Goal: Task Accomplishment & Management: Use online tool/utility

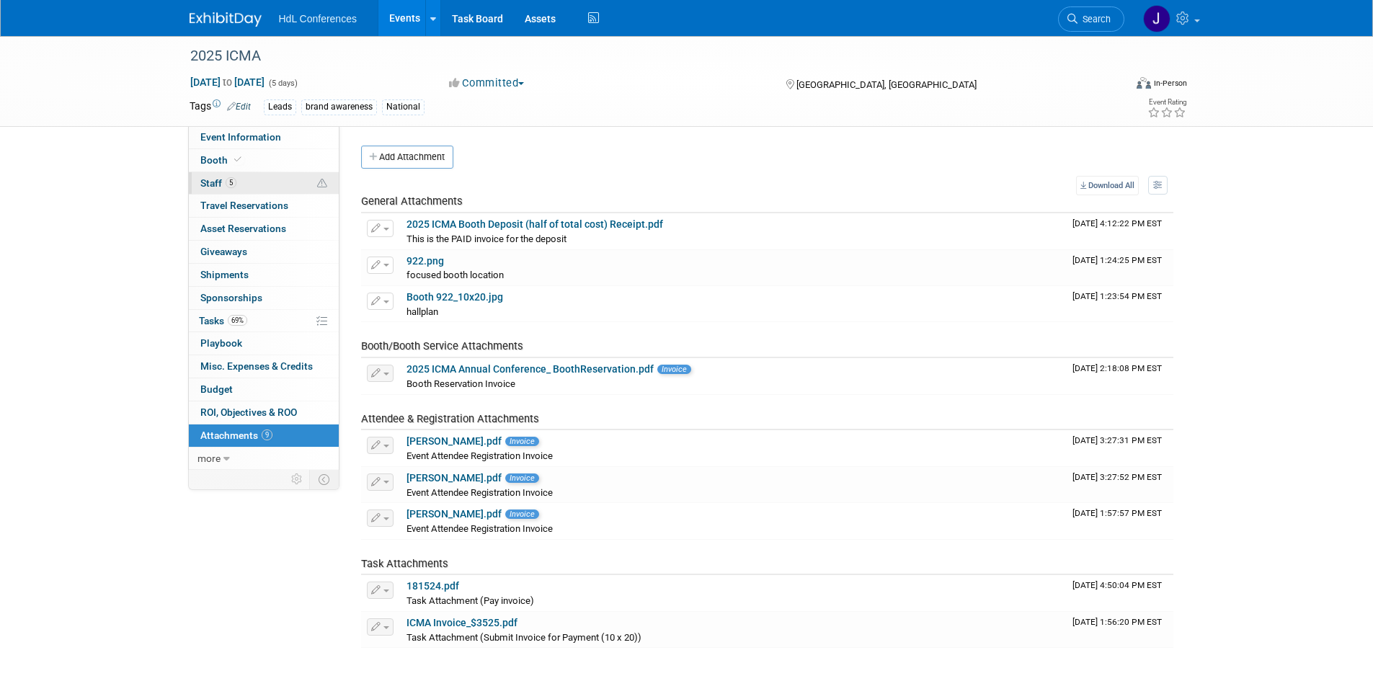
click at [235, 173] on link "5 Staff 5" at bounding box center [264, 183] width 150 height 22
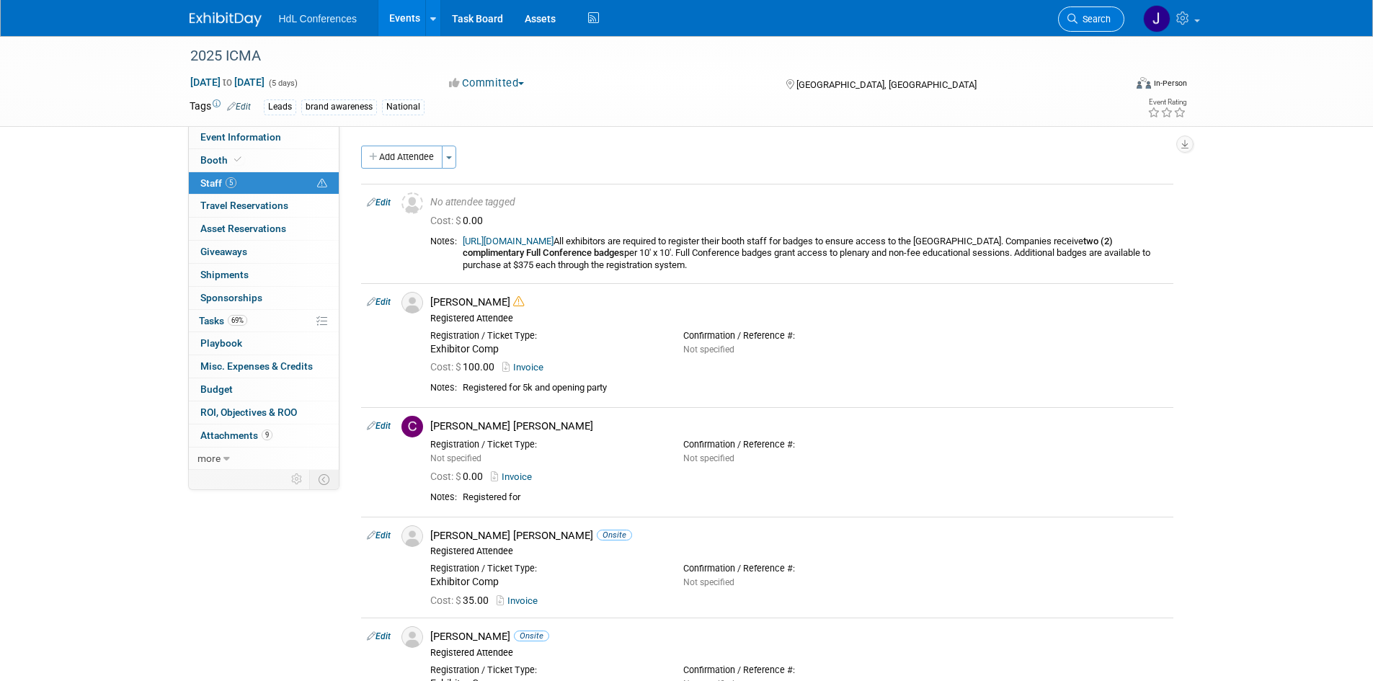
click at [1104, 11] on link "Search" at bounding box center [1091, 18] width 66 height 25
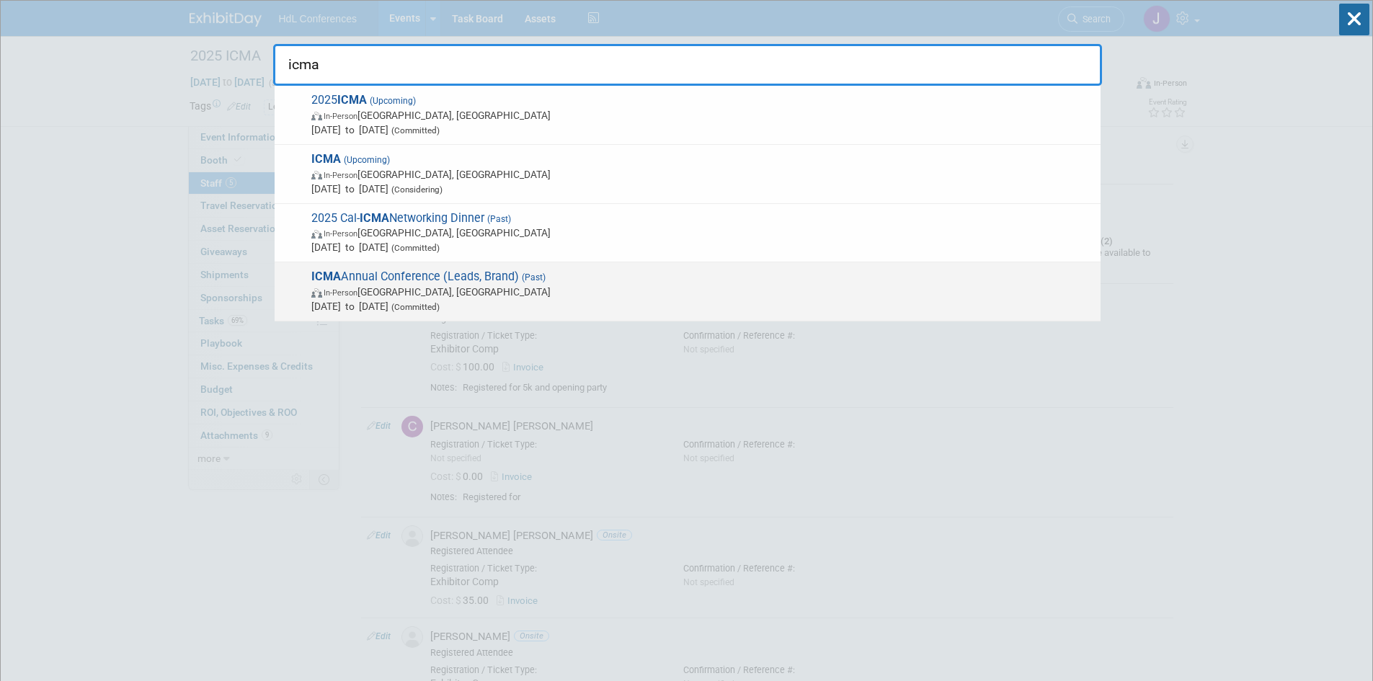
type input "icma"
click at [426, 280] on span "ICMA Annual Conference (Leads, Brand) (Past) In-Person Pittsburgh, PA Sep 21, 2…" at bounding box center [700, 292] width 786 height 44
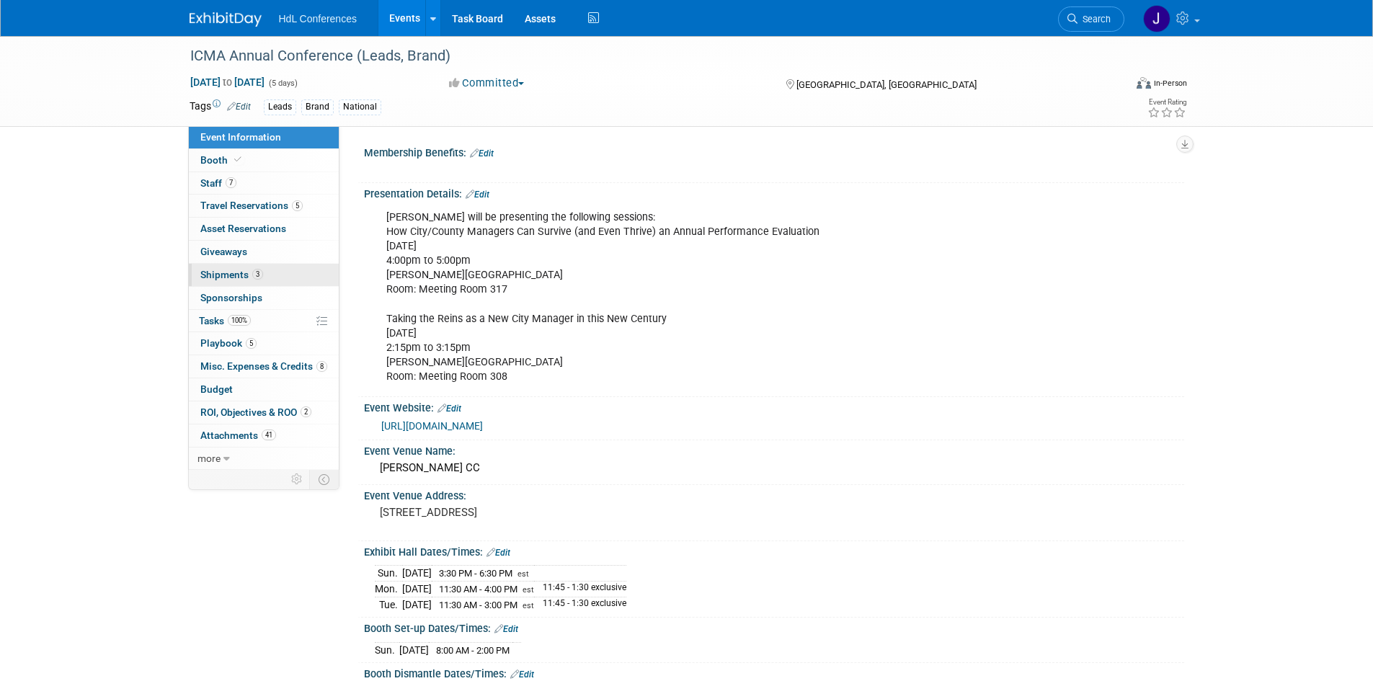
click at [268, 274] on link "3 Shipments 3" at bounding box center [264, 275] width 150 height 22
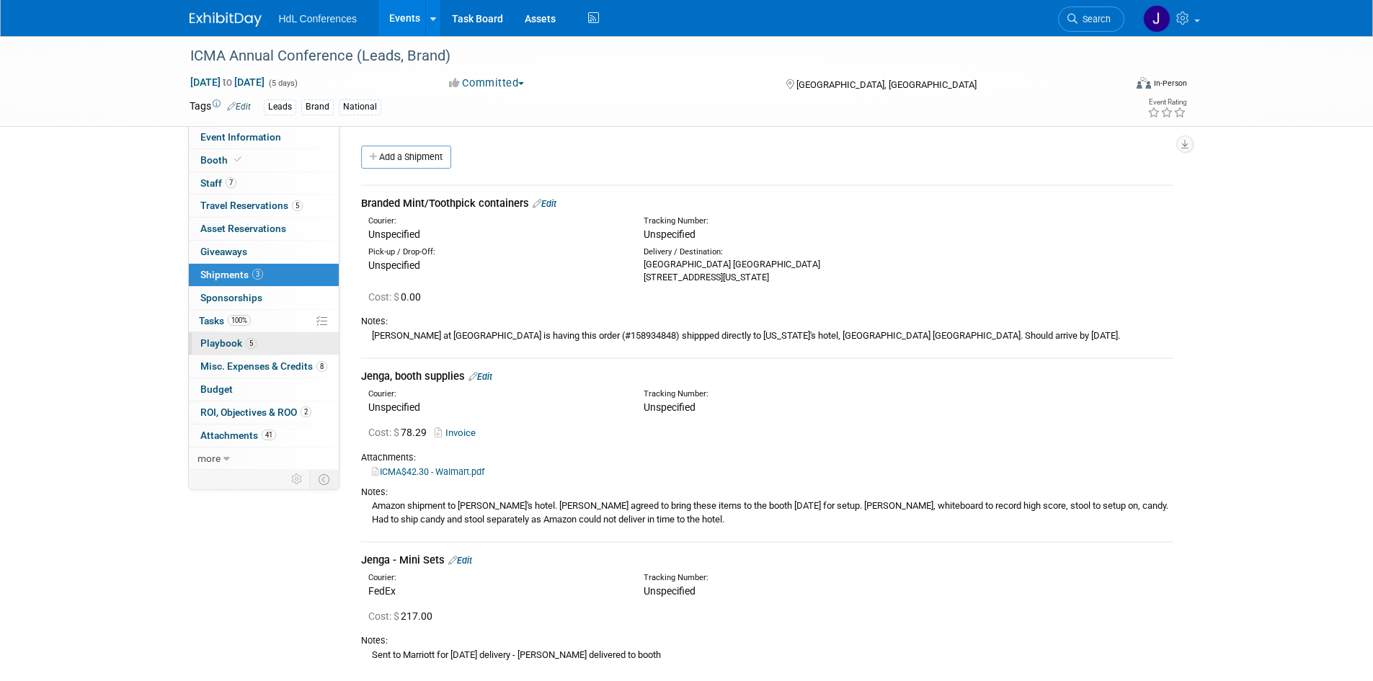
click at [257, 339] on link "5 Playbook 5" at bounding box center [264, 343] width 150 height 22
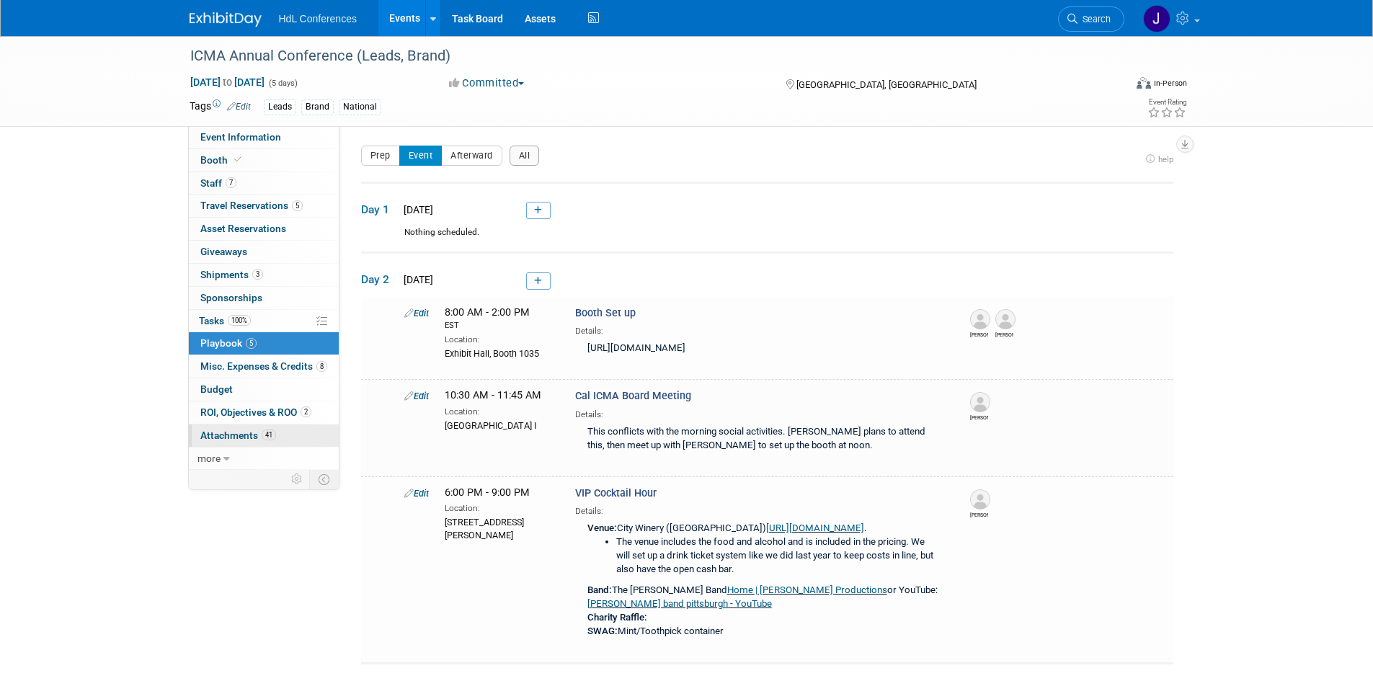
click at [253, 433] on span "Attachments 41" at bounding box center [238, 436] width 76 height 12
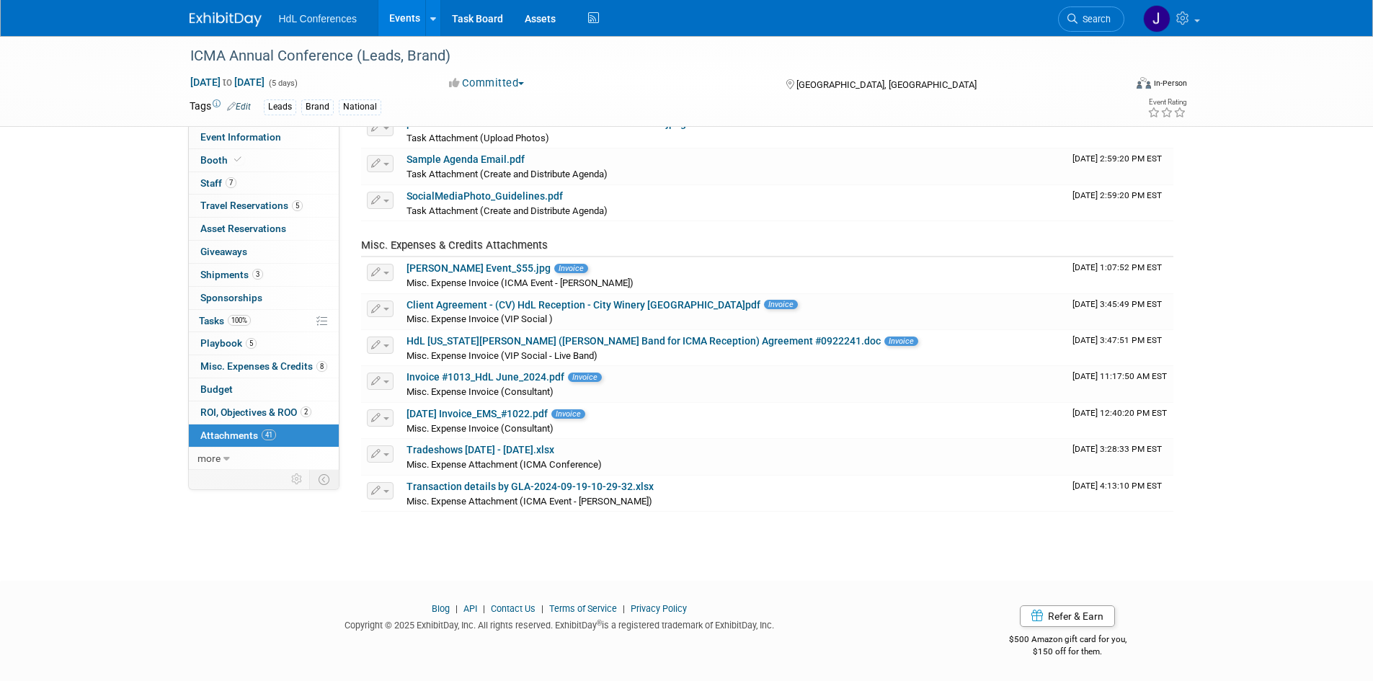
scroll to position [1408, 0]
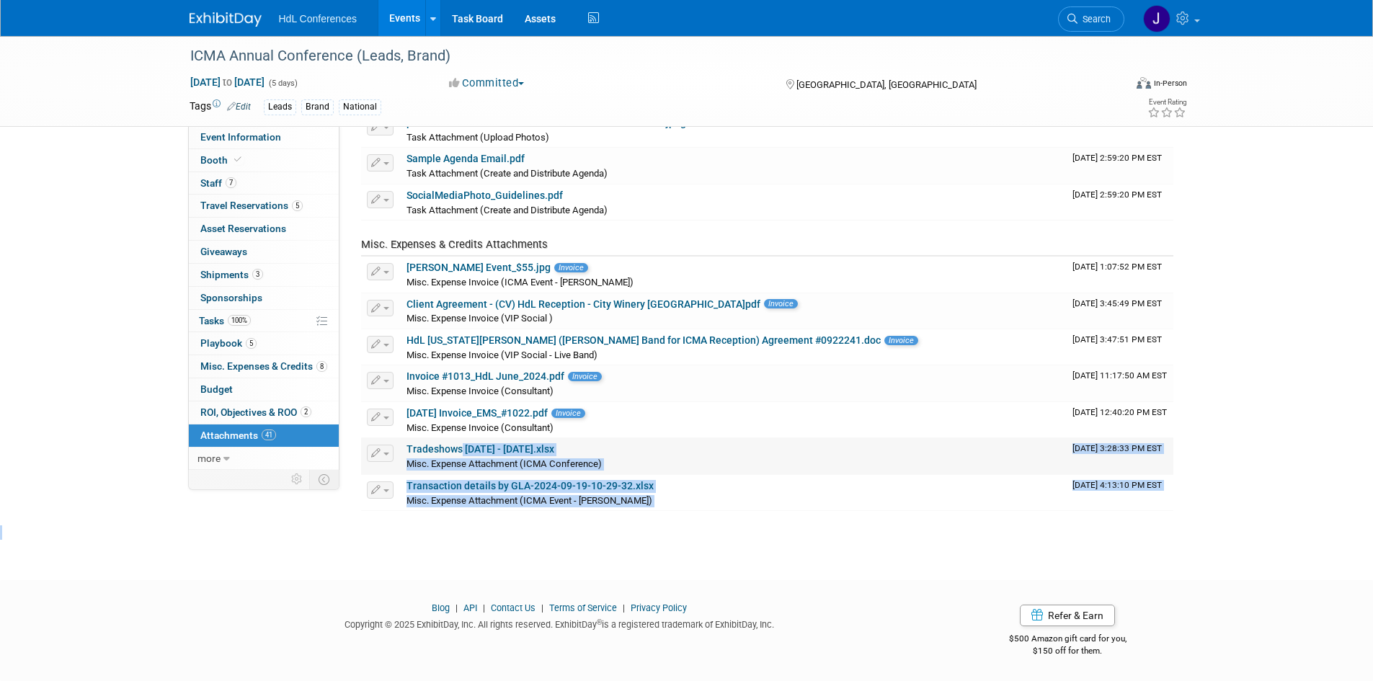
drag, startPoint x: 481, startPoint y: 551, endPoint x: 458, endPoint y: 455, distance: 99.3
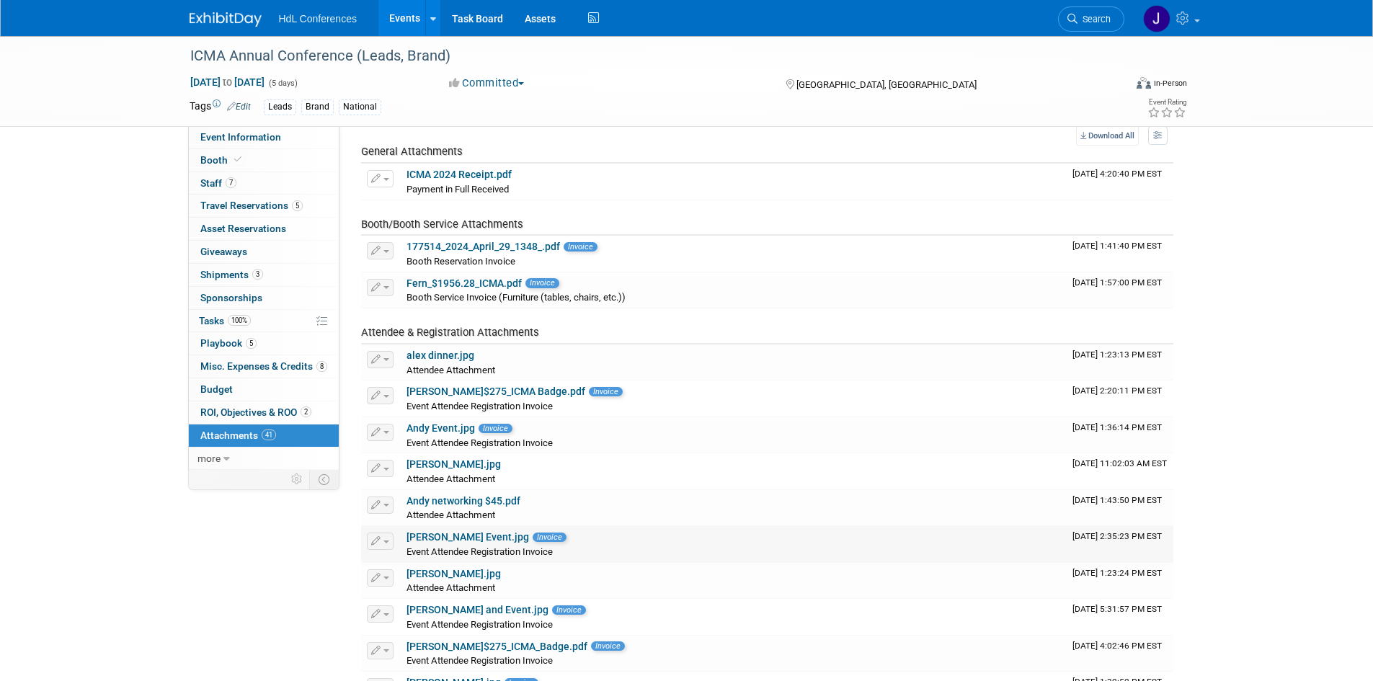
scroll to position [0, 0]
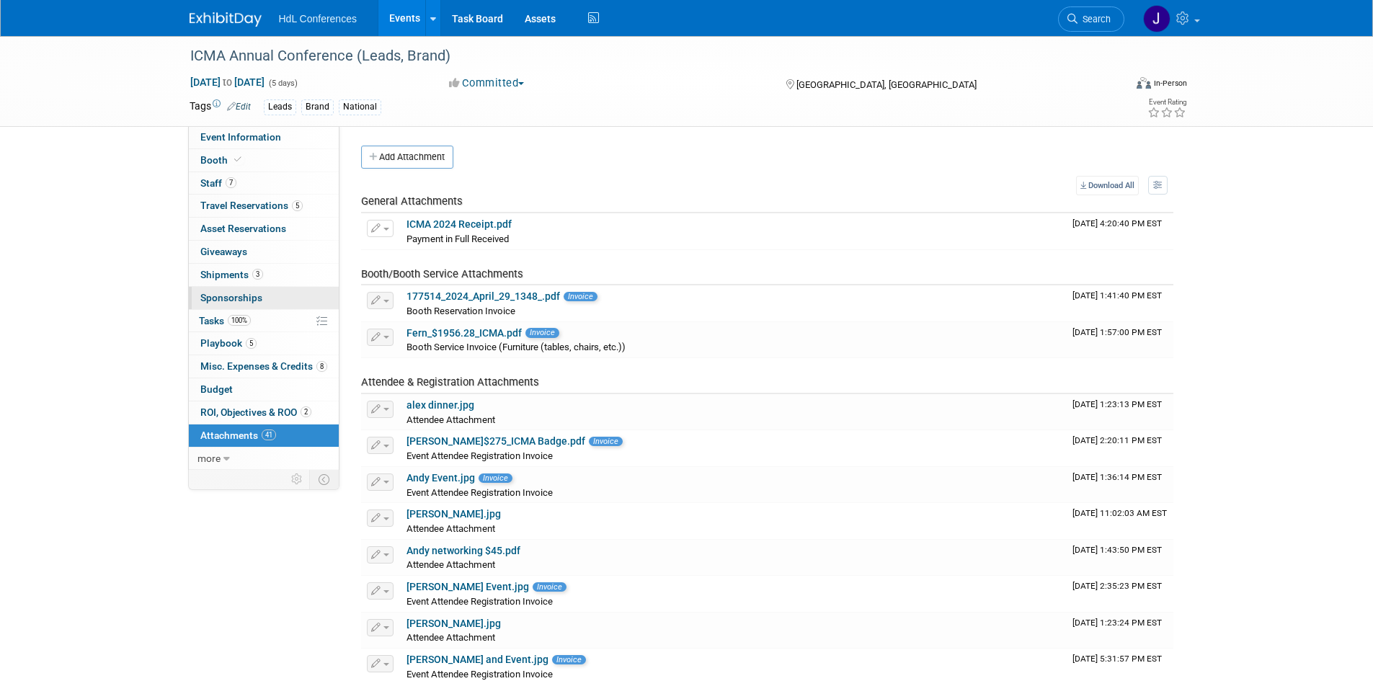
click at [259, 303] on link "0 Sponsorships 0" at bounding box center [264, 298] width 150 height 22
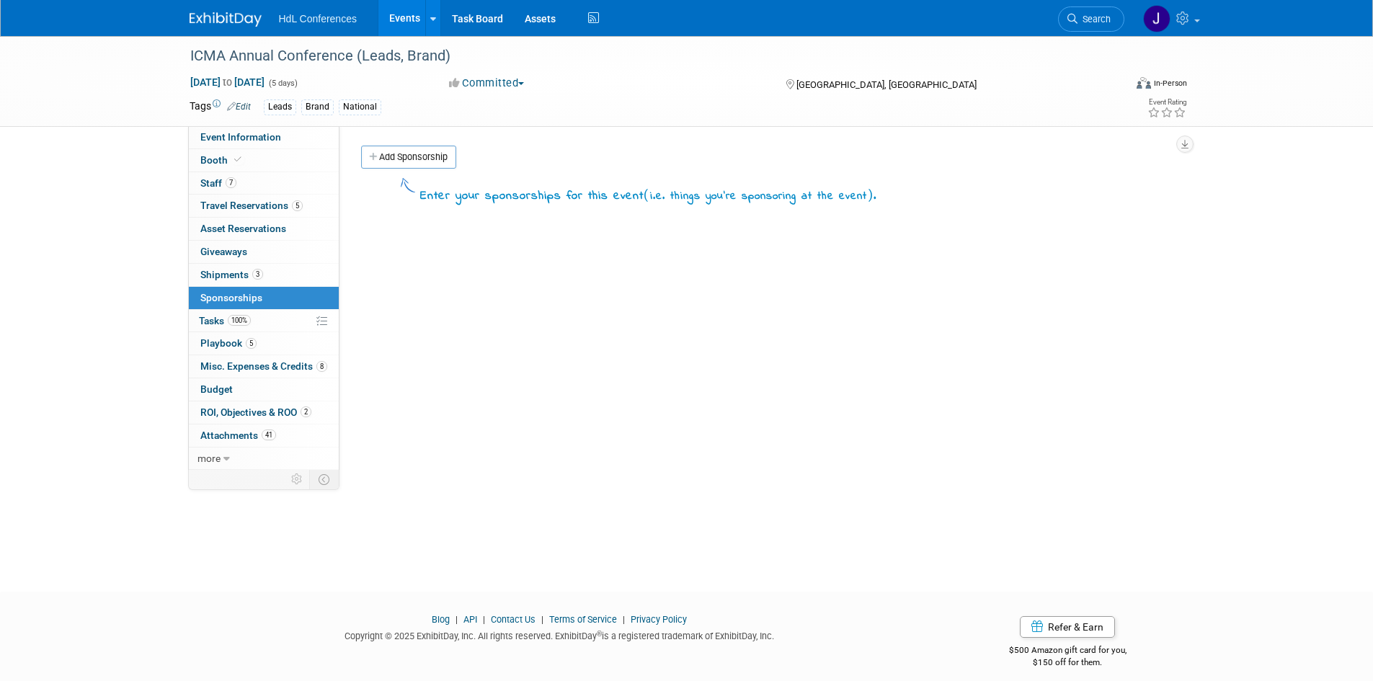
click at [264, 316] on link "100% Tasks 100%" at bounding box center [264, 321] width 150 height 22
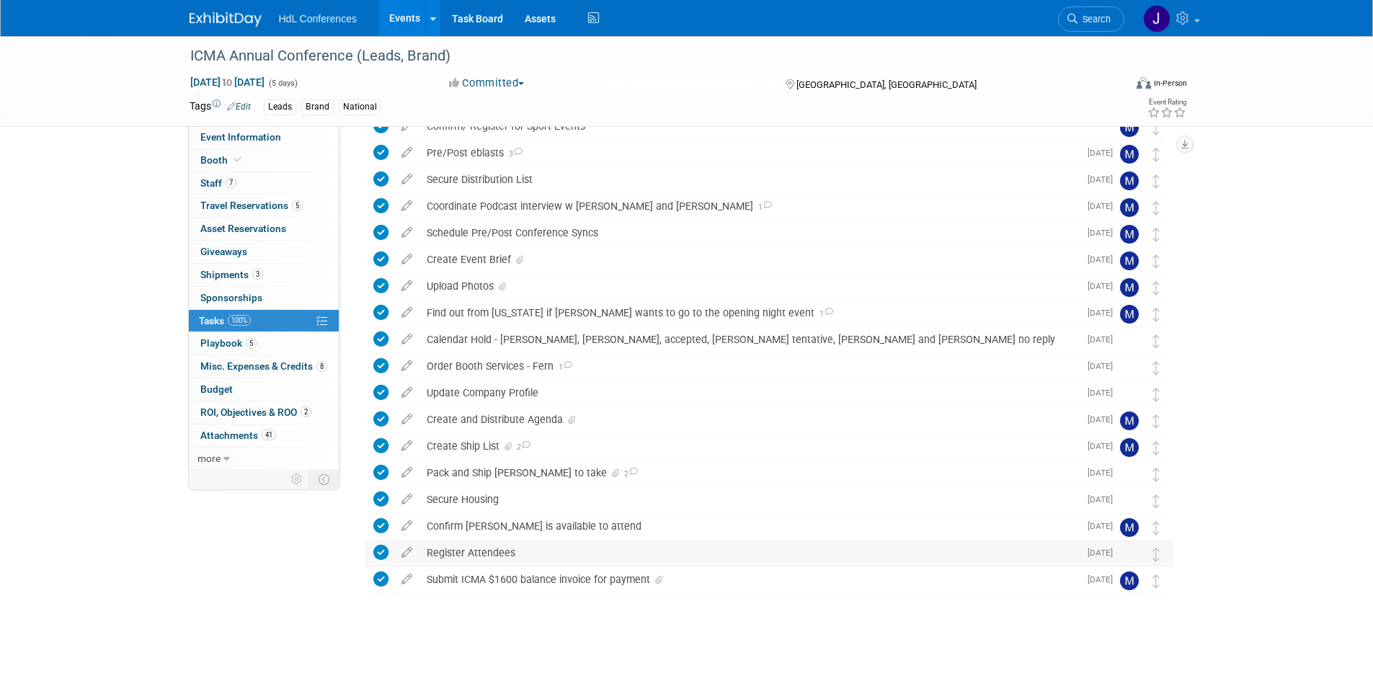
scroll to position [128, 0]
click at [230, 435] on span "Attachments 41" at bounding box center [238, 436] width 76 height 12
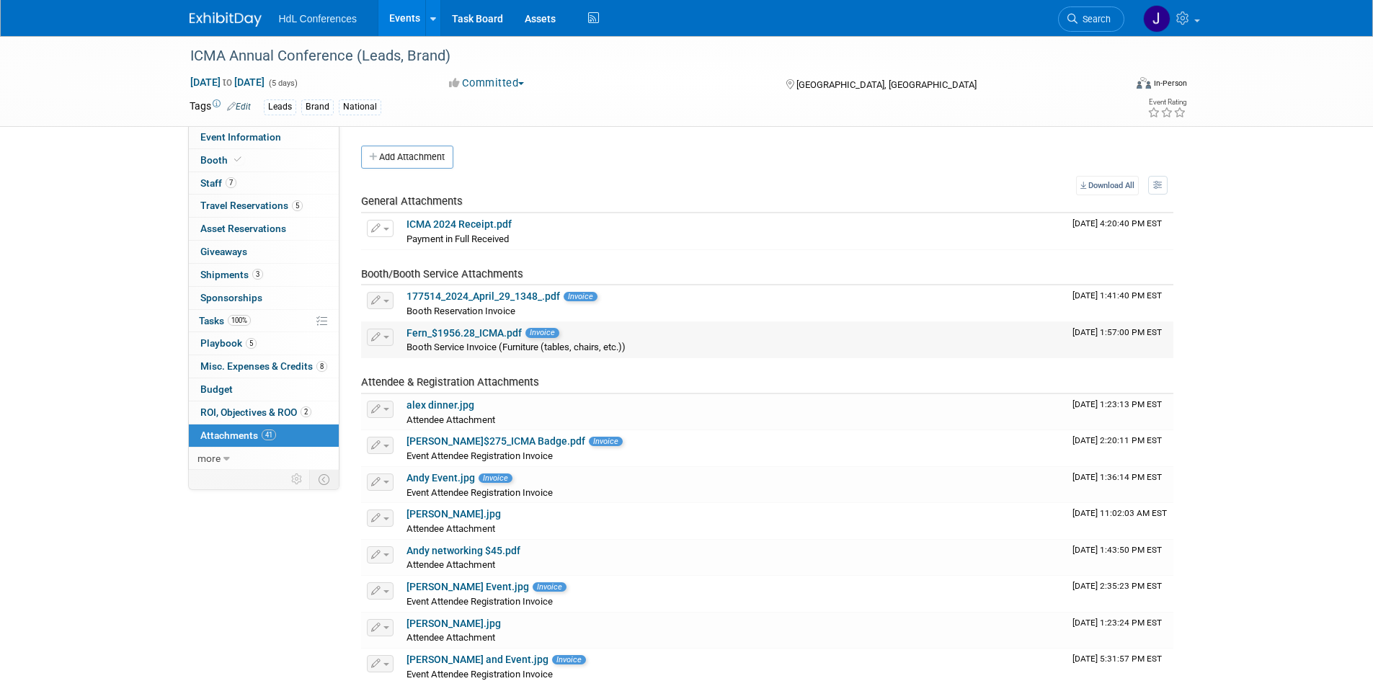
click at [483, 337] on link "Fern_$1956.28_ICMA.pdf" at bounding box center [464, 333] width 115 height 12
